Goal: Task Accomplishment & Management: Use online tool/utility

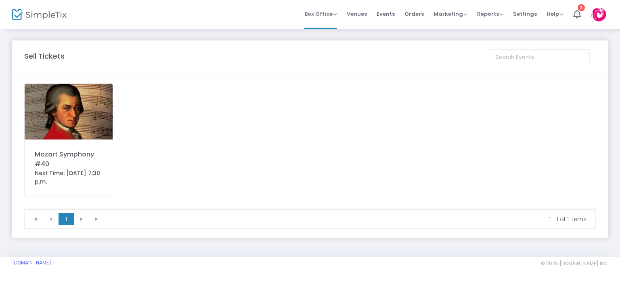
click at [71, 109] on img at bounding box center [69, 112] width 88 height 56
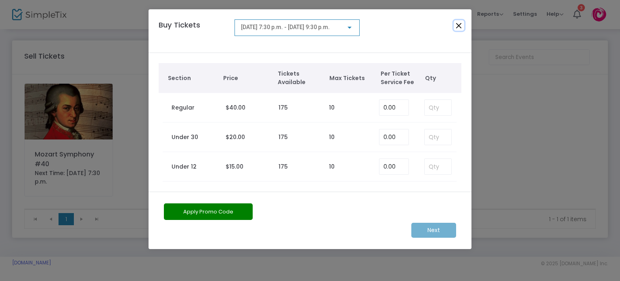
click at [458, 25] on button "Close" at bounding box center [459, 25] width 11 height 11
